Goal: Find contact information: Find contact information

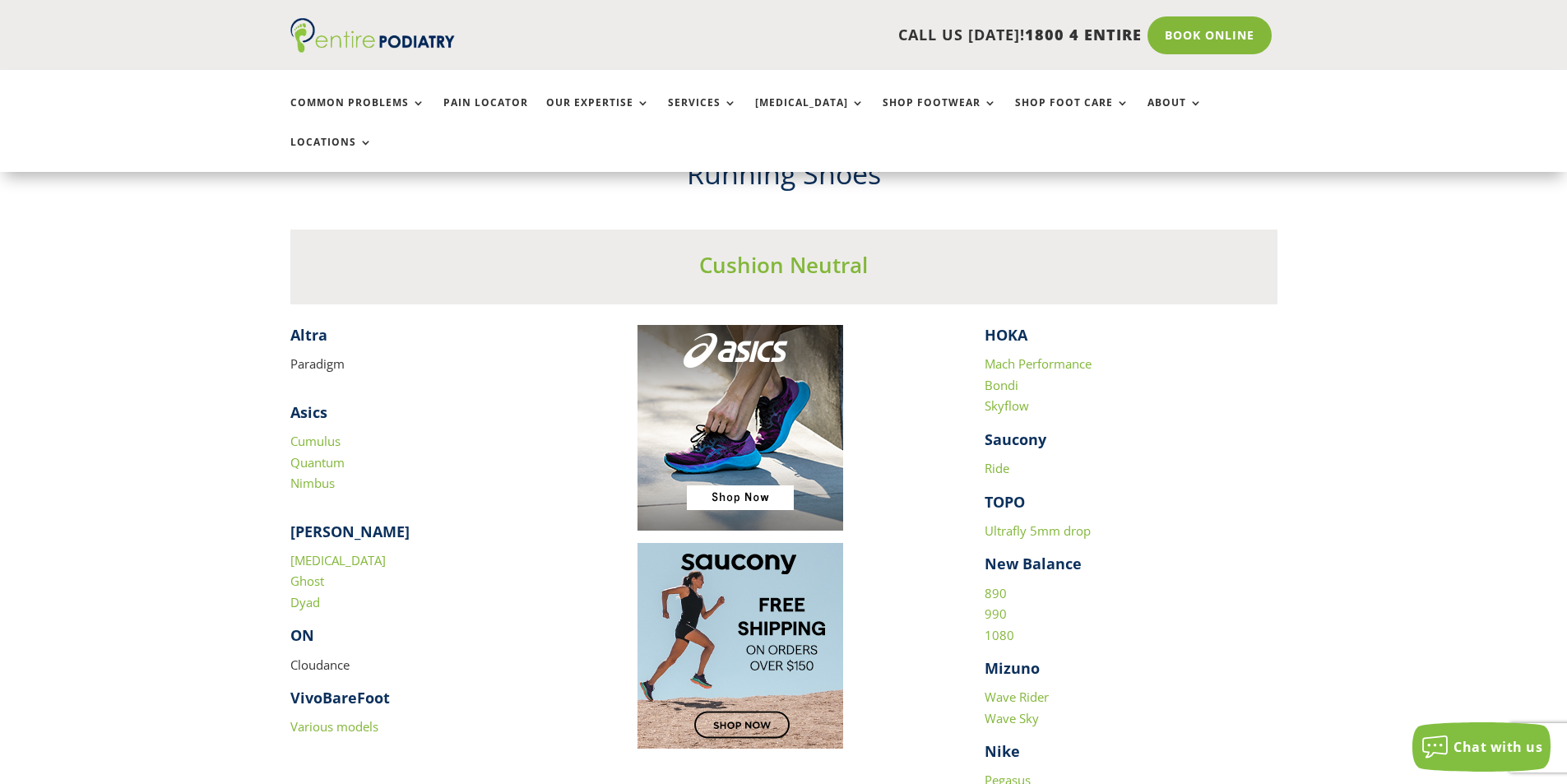
click at [373, 137] on link "Locations" at bounding box center [331, 154] width 82 height 35
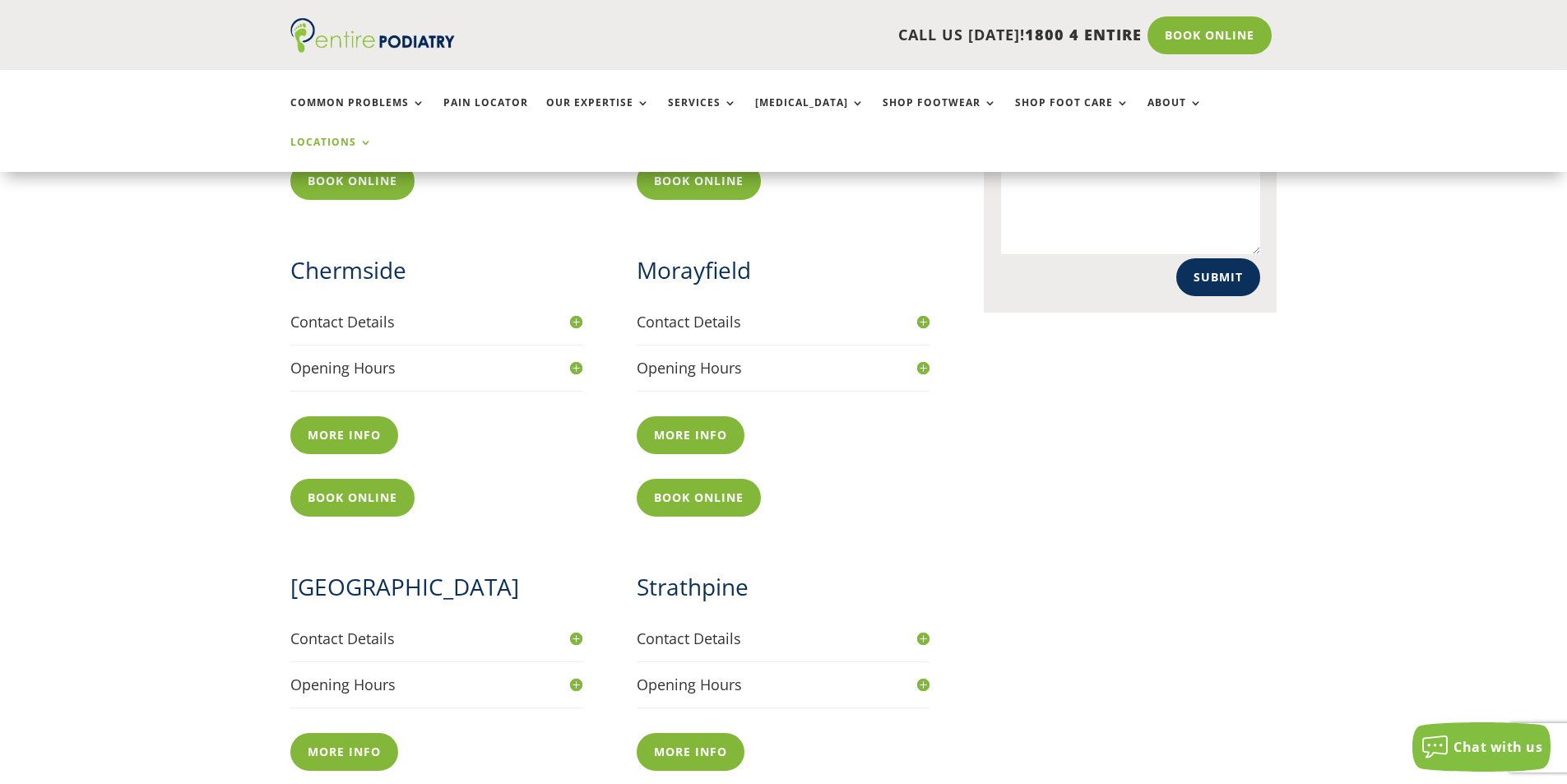
scroll to position [855, 0]
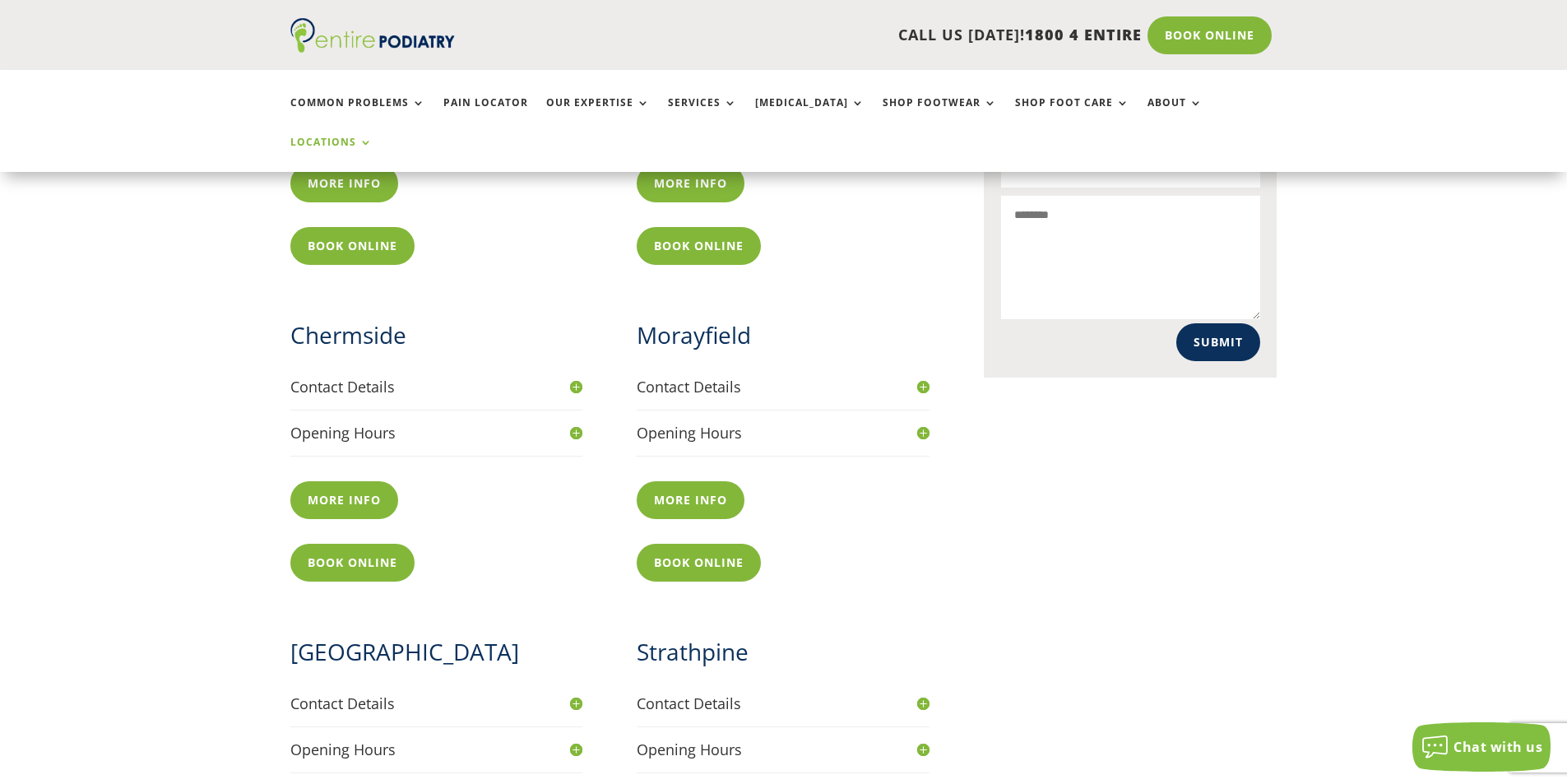
click at [332, 481] on link "More info" at bounding box center [344, 500] width 108 height 38
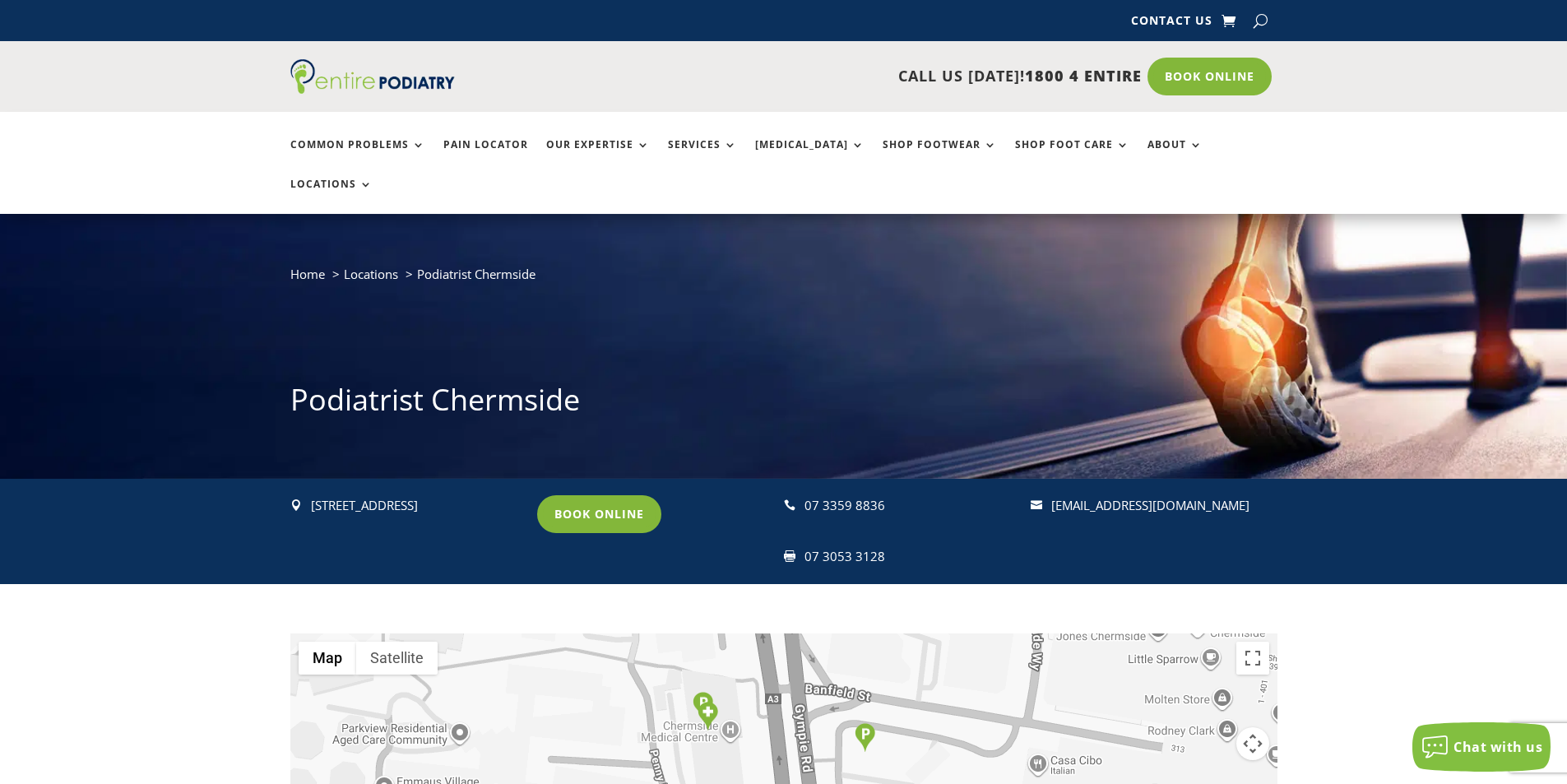
drag, startPoint x: 310, startPoint y: 469, endPoint x: 415, endPoint y: 484, distance: 106.1
click at [415, 495] on div "Suite 15, Level 2, 956 Gympie Road, Chermside Q 4032" at bounding box center [417, 505] width 212 height 21
copy div "Suite 15, Level 2, 956 Gympie Road, Chermside Q 4032"
